Goal: Transaction & Acquisition: Purchase product/service

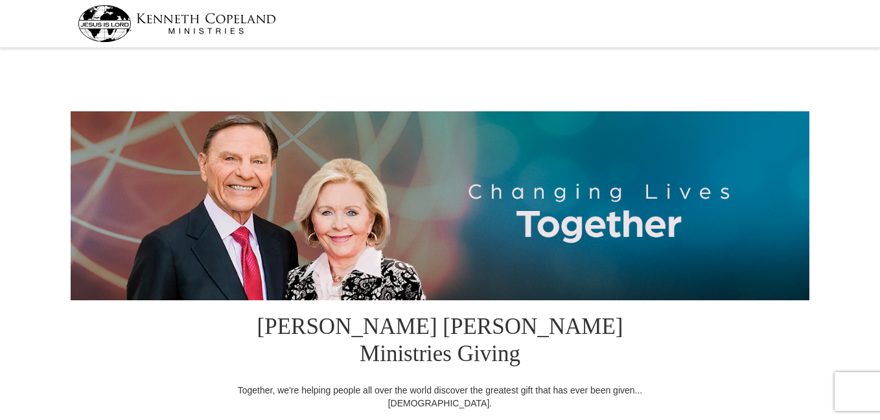
select select "OK"
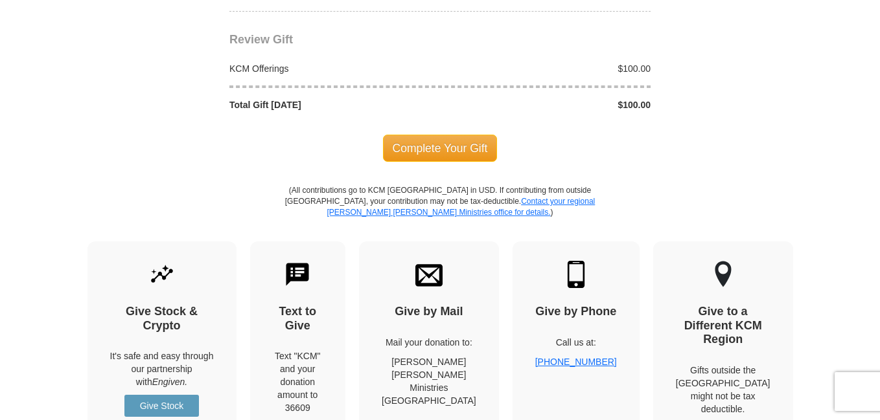
scroll to position [1244, 0]
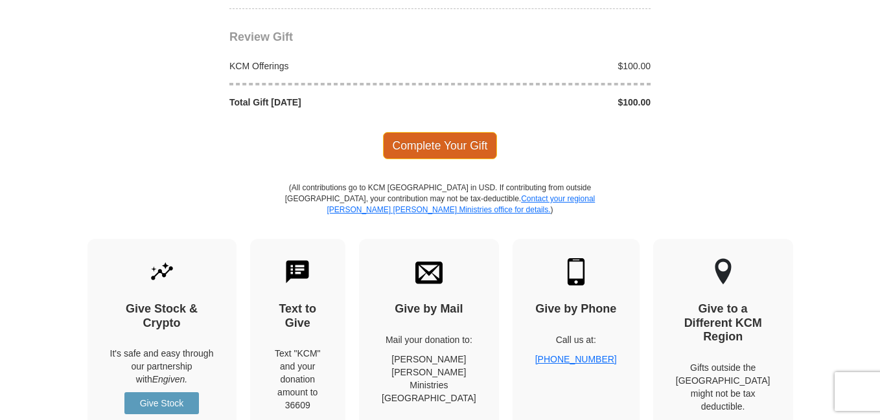
click at [457, 132] on span "Complete Your Gift" at bounding box center [440, 145] width 115 height 27
click at [0, 0] on div at bounding box center [0, 0] width 0 height 0
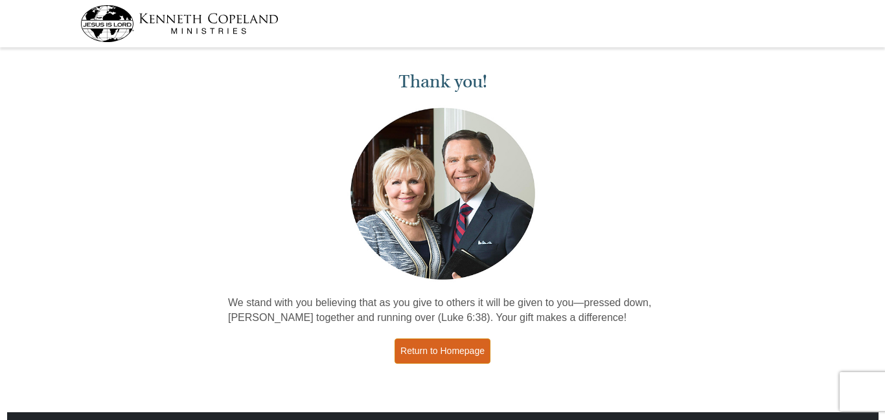
click at [454, 349] on link "Return to Homepage" at bounding box center [442, 351] width 96 height 25
